Goal: Information Seeking & Learning: Learn about a topic

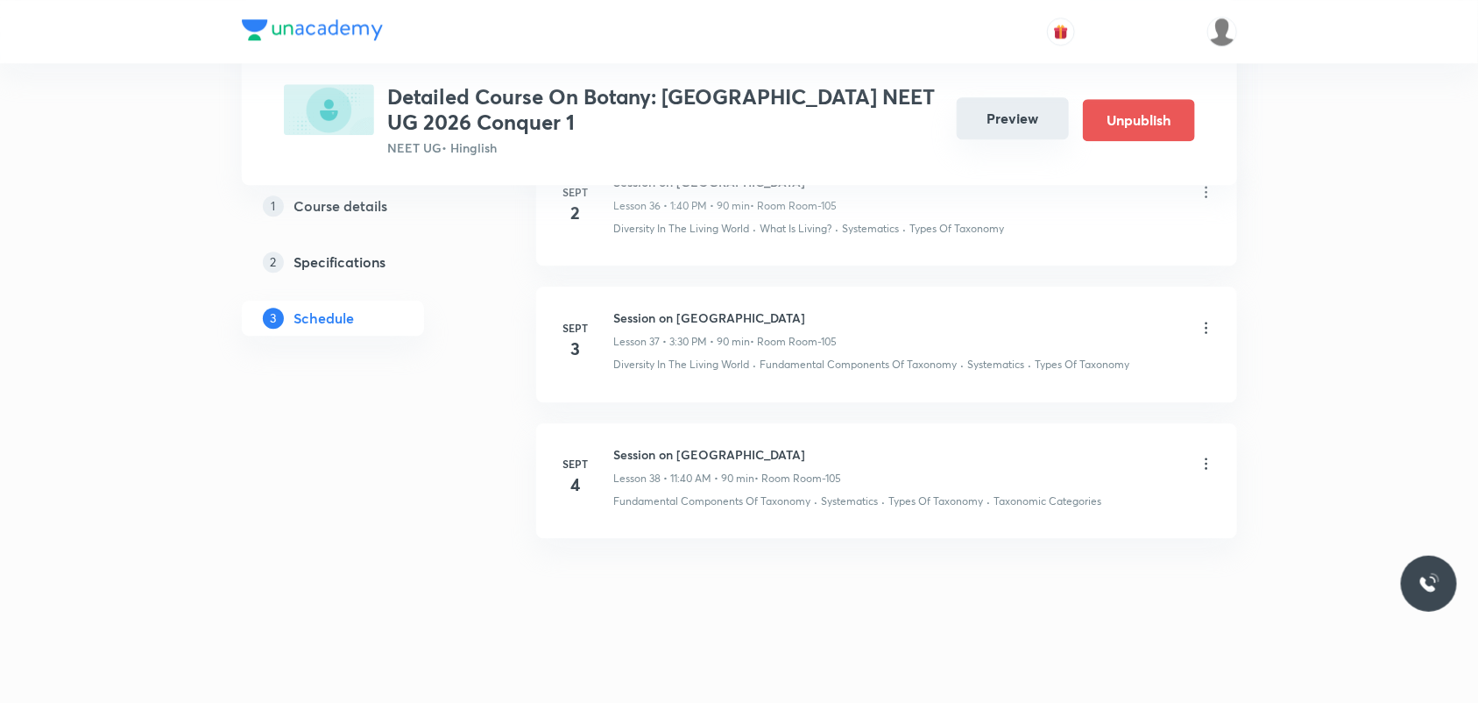
click at [1017, 114] on button "Preview" at bounding box center [1013, 118] width 112 height 42
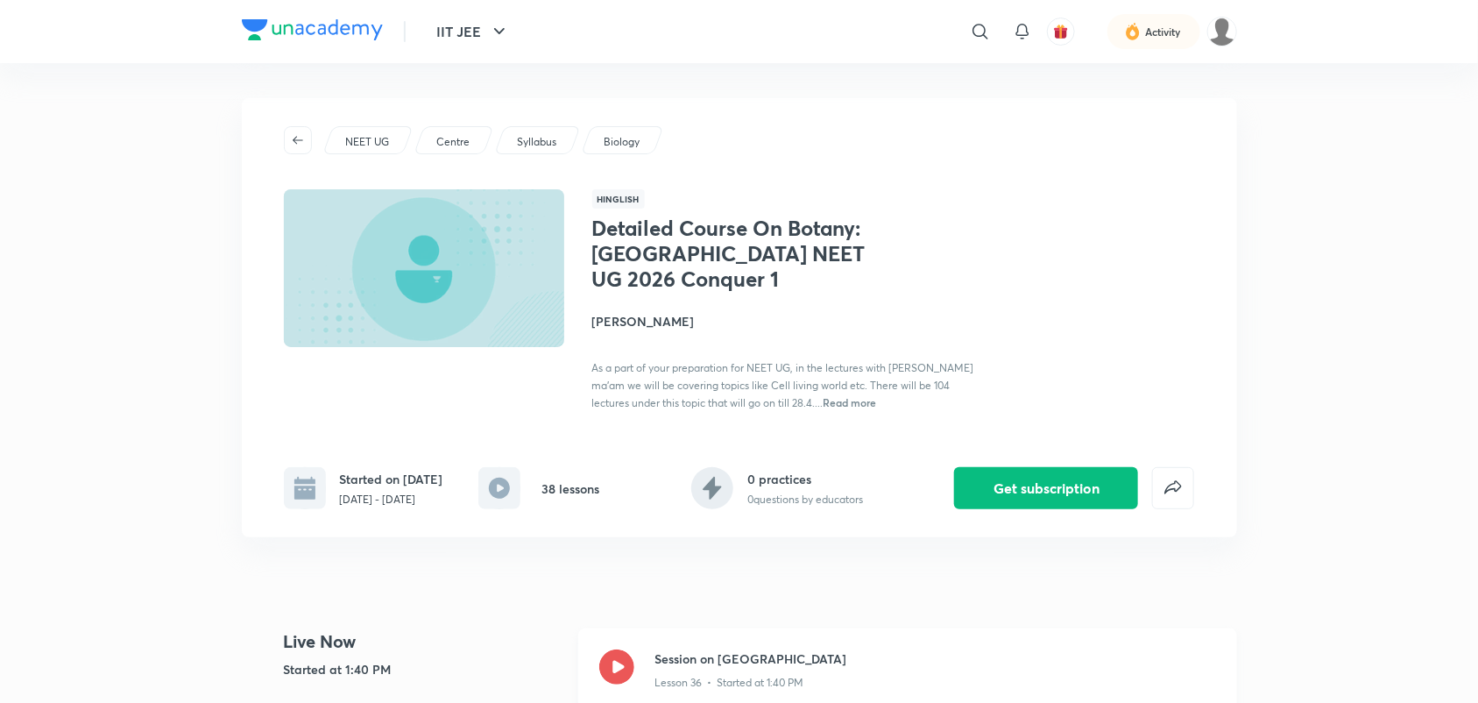
drag, startPoint x: 614, startPoint y: 662, endPoint x: 609, endPoint y: 653, distance: 10.2
click at [614, 662] on icon at bounding box center [616, 666] width 35 height 35
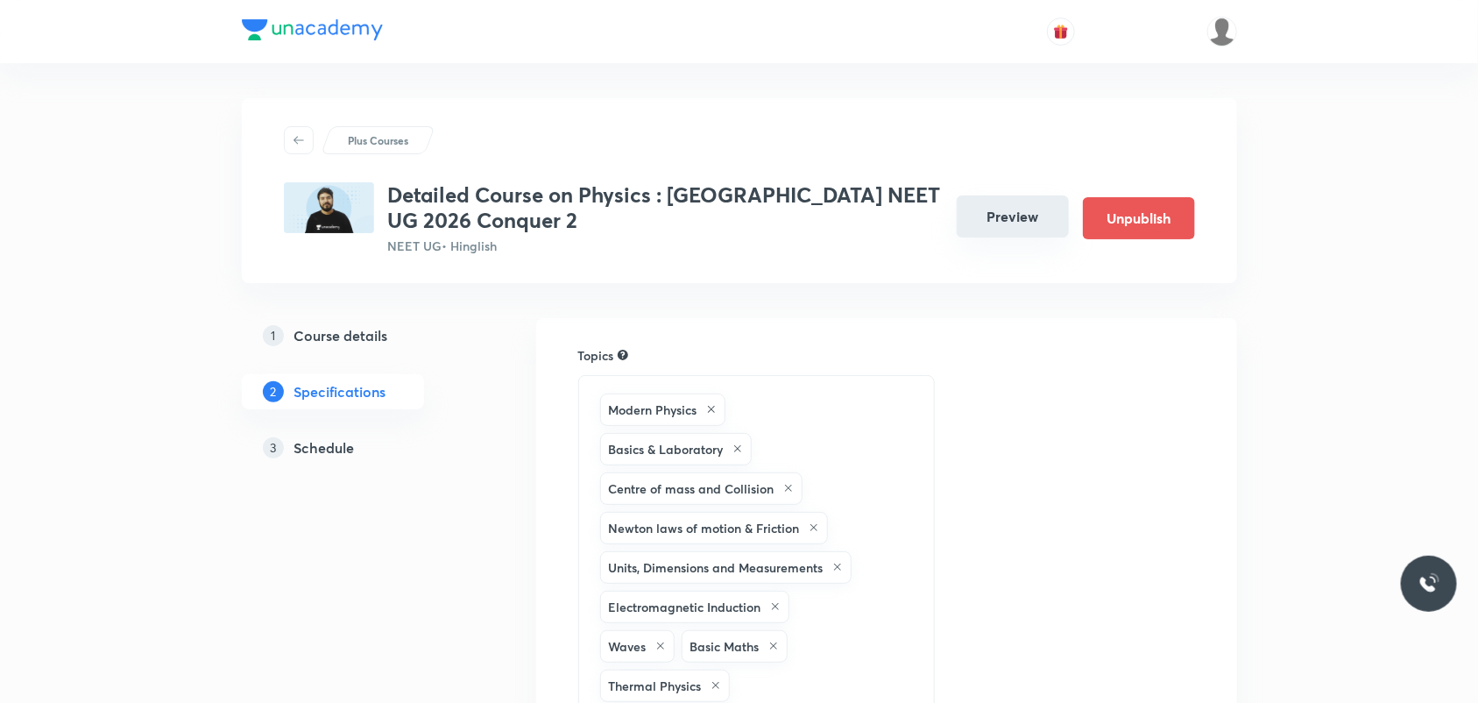
click at [975, 224] on button "Preview" at bounding box center [1013, 216] width 112 height 42
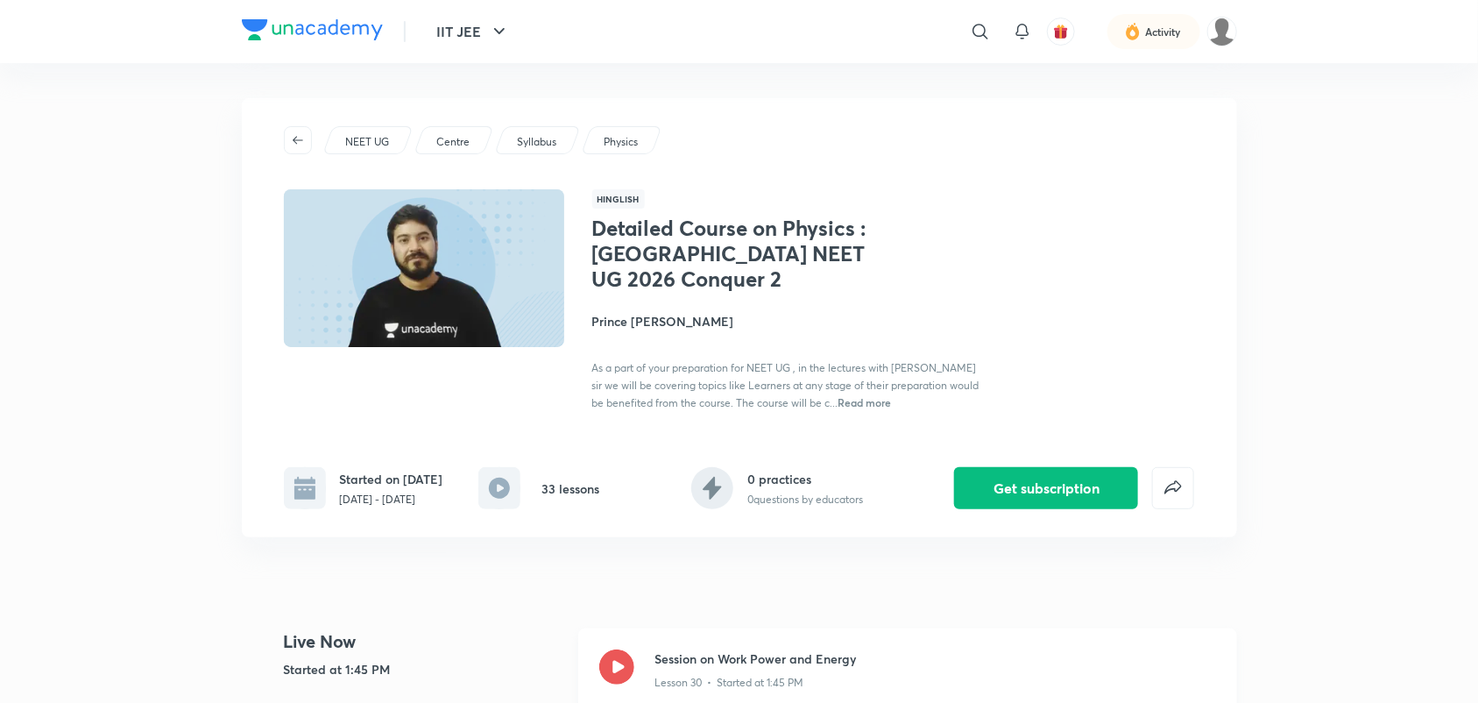
click at [607, 670] on icon at bounding box center [616, 666] width 35 height 35
